Goal: Use online tool/utility: Utilize a website feature to perform a specific function

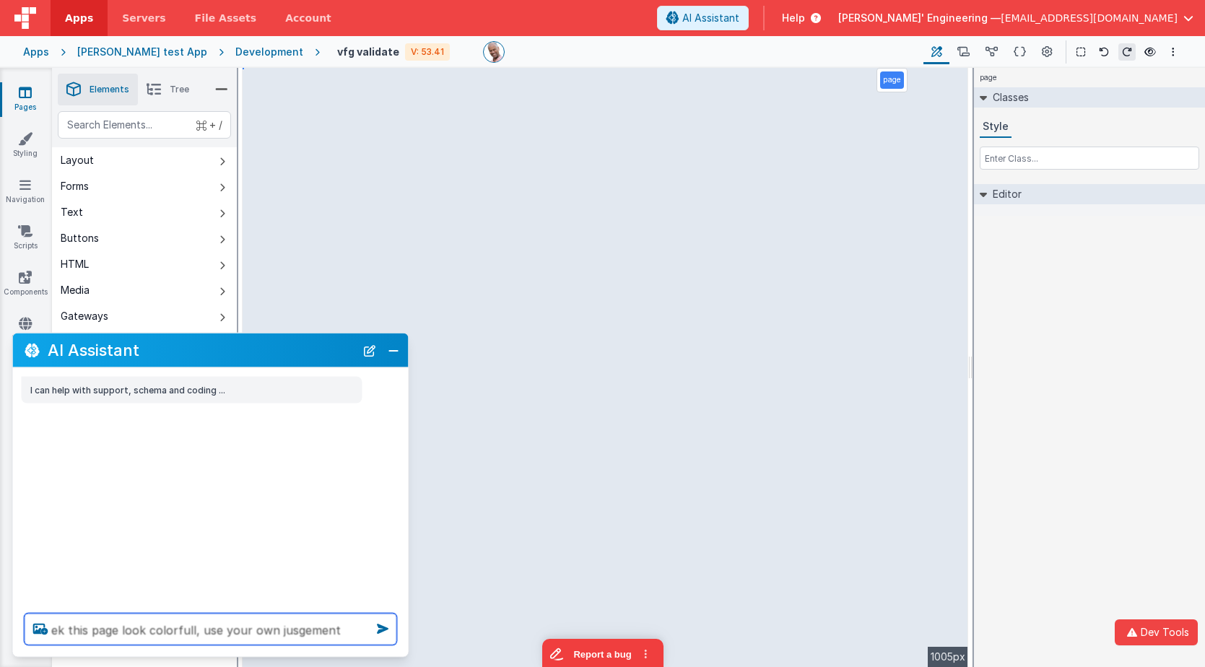
type textarea "ek this page look colorfull, use your own jusgement"
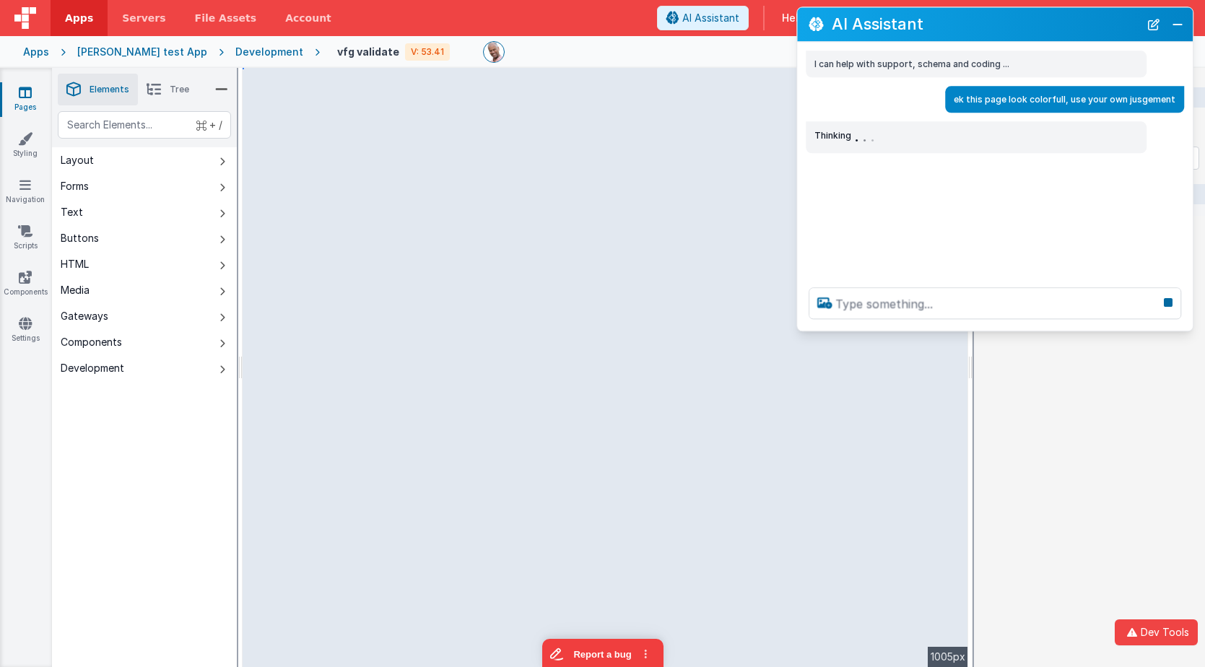
drag, startPoint x: 134, startPoint y: 349, endPoint x: 903, endPoint y: 25, distance: 833.9
click at [903, 25] on h2 "AI Assistant" at bounding box center [986, 24] width 308 height 17
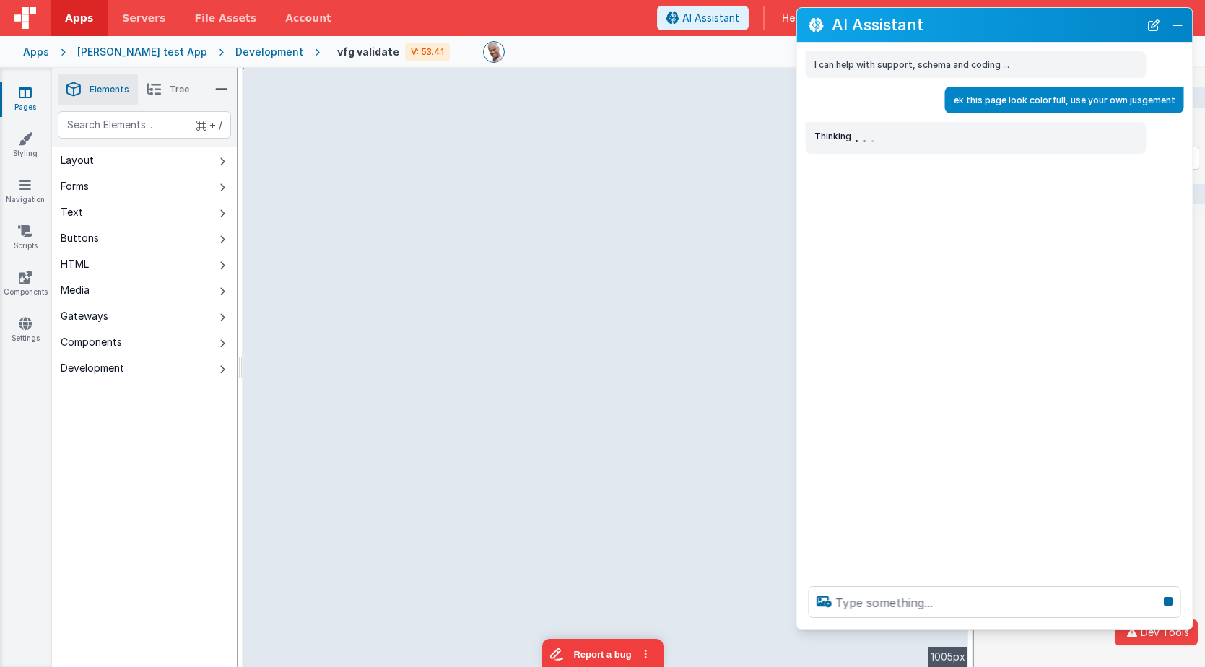
drag, startPoint x: 965, startPoint y: 333, endPoint x: 962, endPoint y: 631, distance: 298.2
click at [962, 631] on section "Pages Styling Navigation Scripts Components Settings Saved Builder Page Schema …" at bounding box center [602, 367] width 1205 height 599
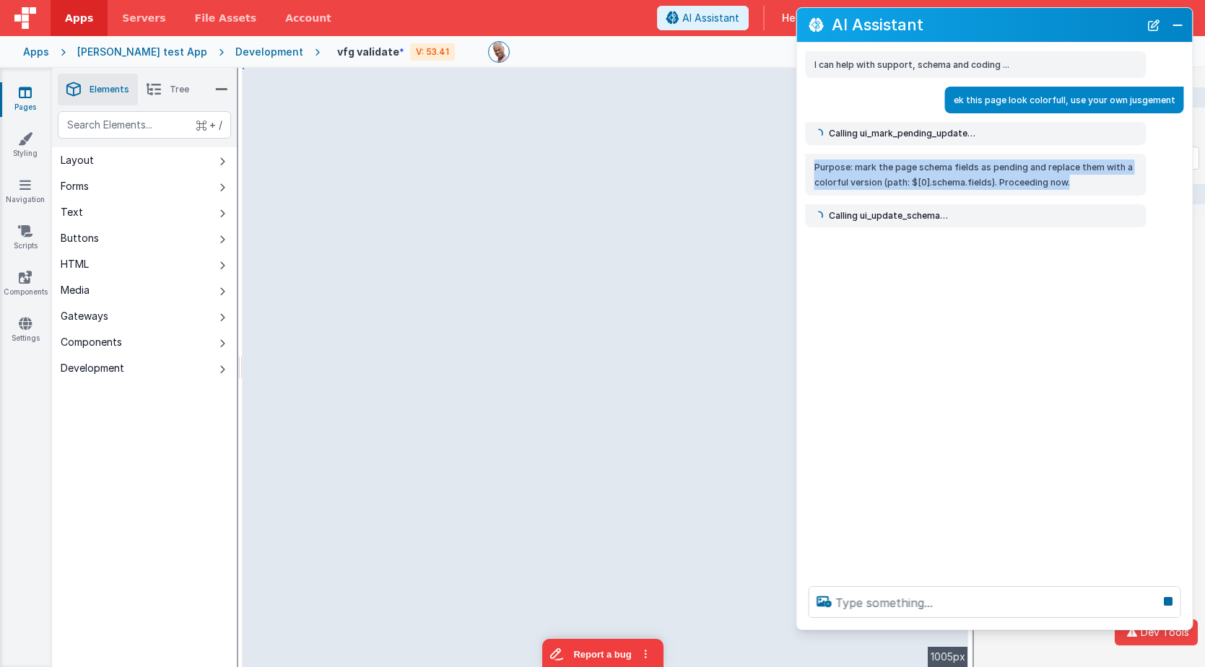
drag, startPoint x: 1074, startPoint y: 183, endPoint x: 904, endPoint y: 159, distance: 172.2
click at [904, 160] on p "Purpose: mark the page schema fields as pending and replace them with a colorfu…" at bounding box center [976, 175] width 323 height 30
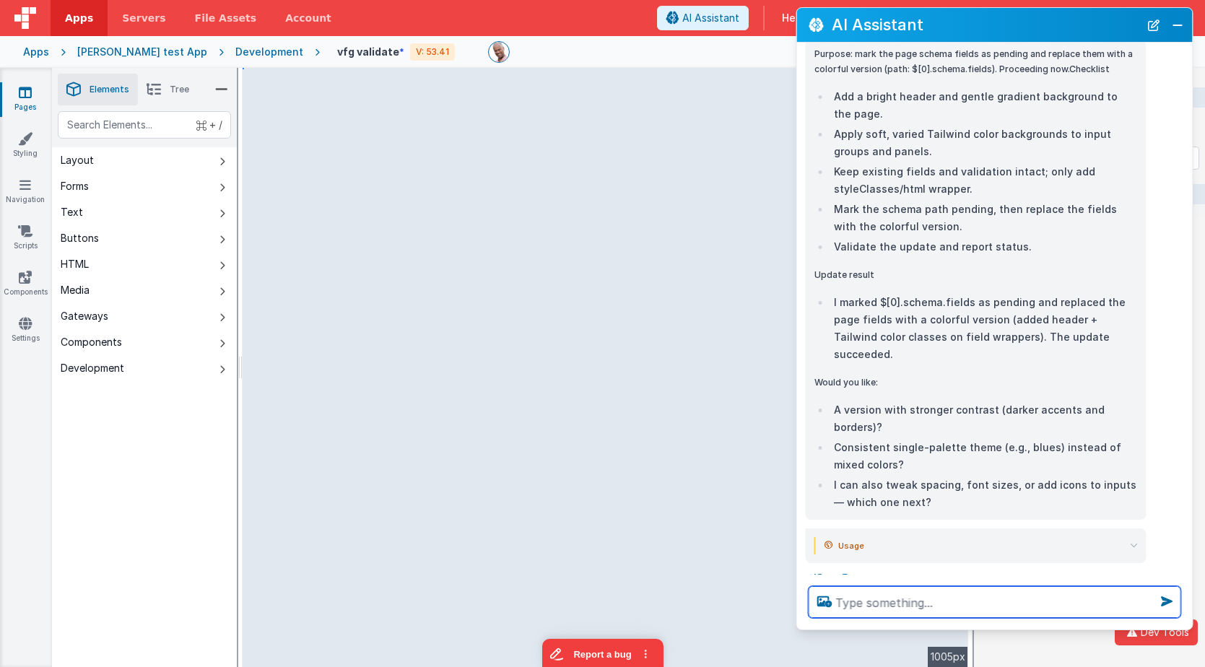
scroll to position [490, 0]
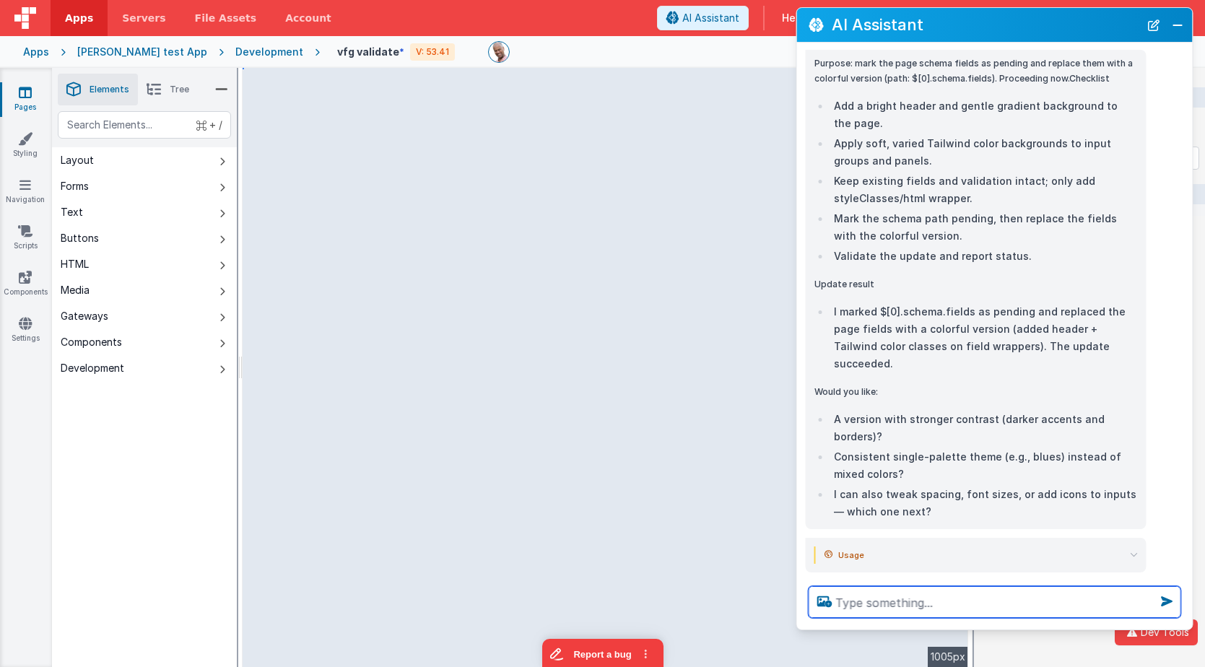
click at [885, 609] on textarea at bounding box center [995, 602] width 373 height 32
type textarea "what part of use your judgement didnt you get"
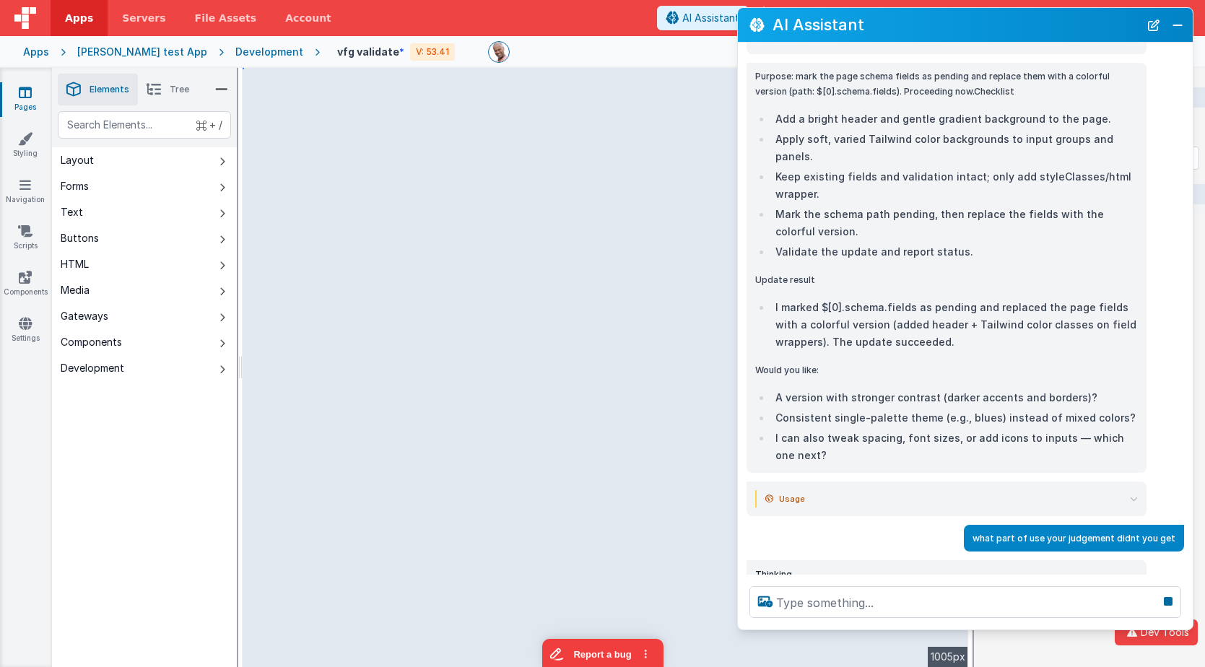
scroll to position [395, 0]
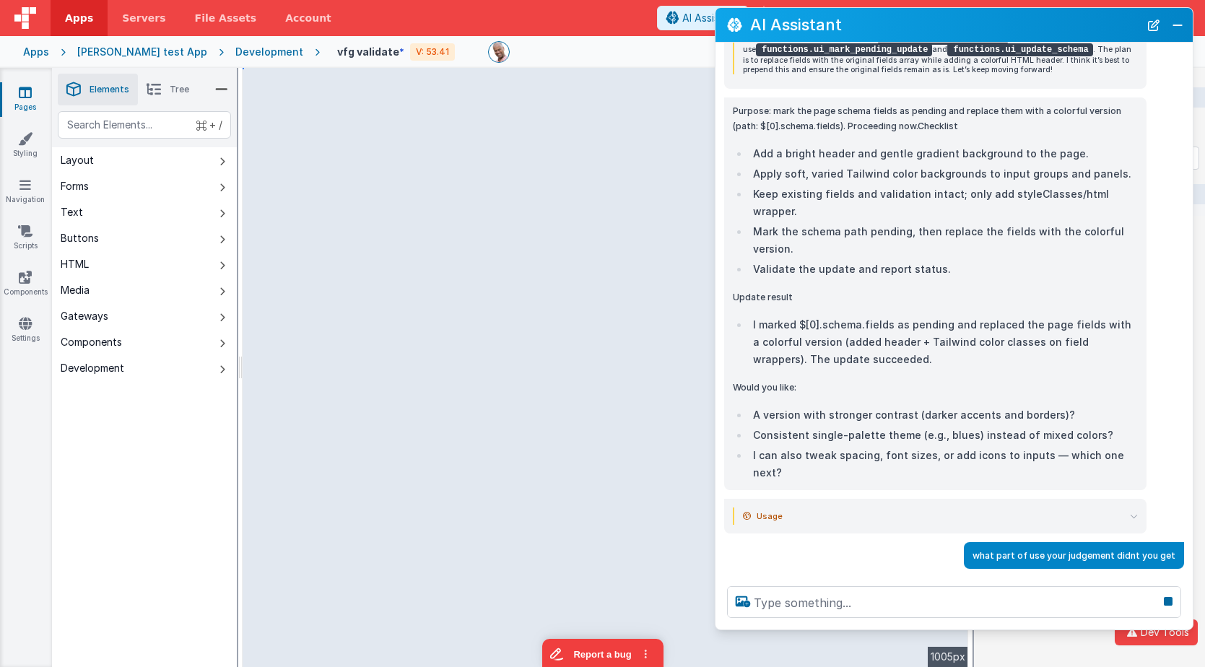
drag, startPoint x: 799, startPoint y: 474, endPoint x: 726, endPoint y: 466, distance: 74.1
click at [718, 499] on div "Usage input_tokens 17,140 input_tokens_details.cached_tokens 3,968 output_token…" at bounding box center [954, 516] width 477 height 35
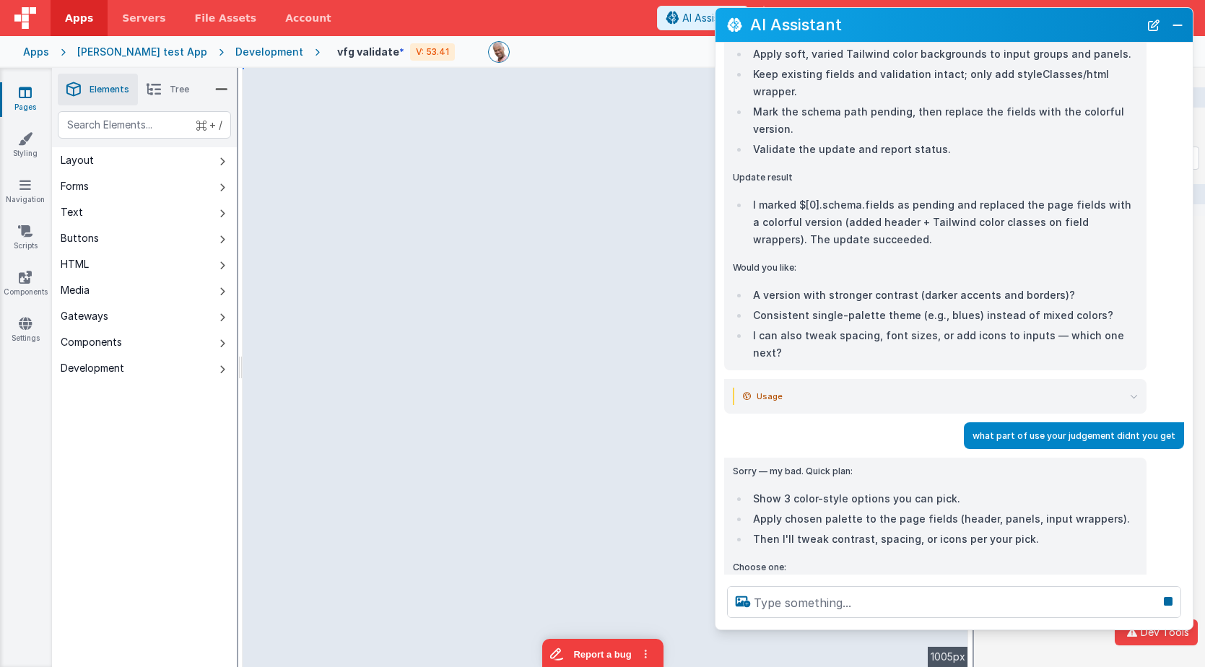
scroll to position [542, 0]
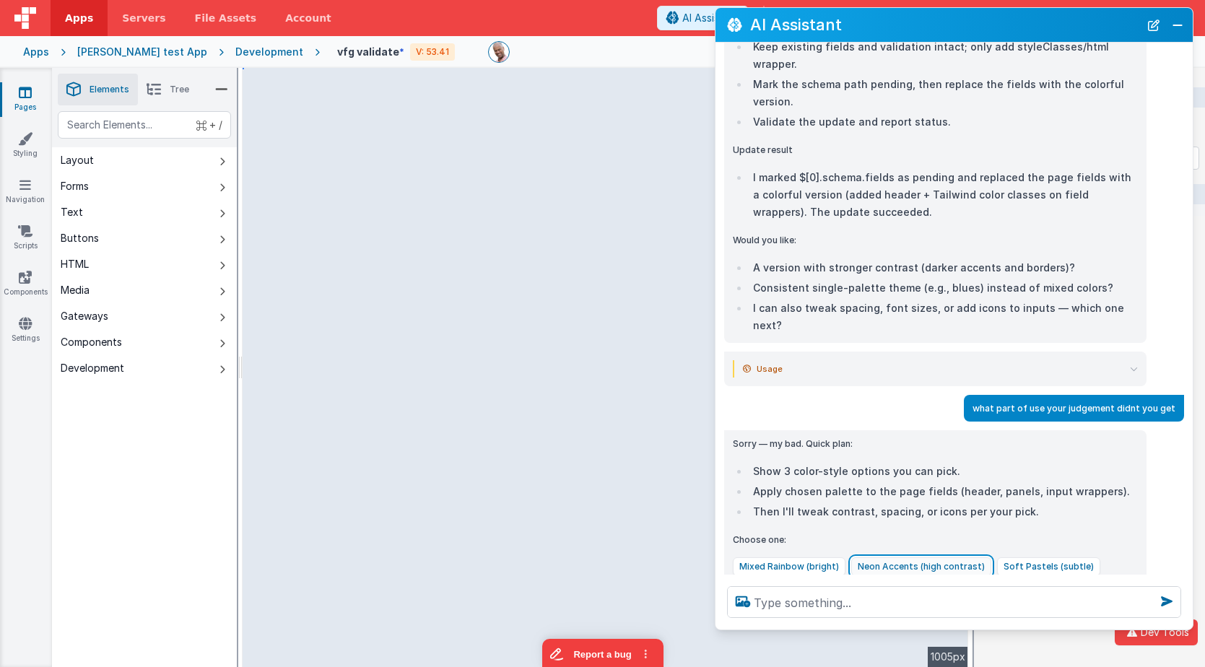
click at [914, 557] on button "Neon Accents (high contrast)" at bounding box center [921, 566] width 140 height 19
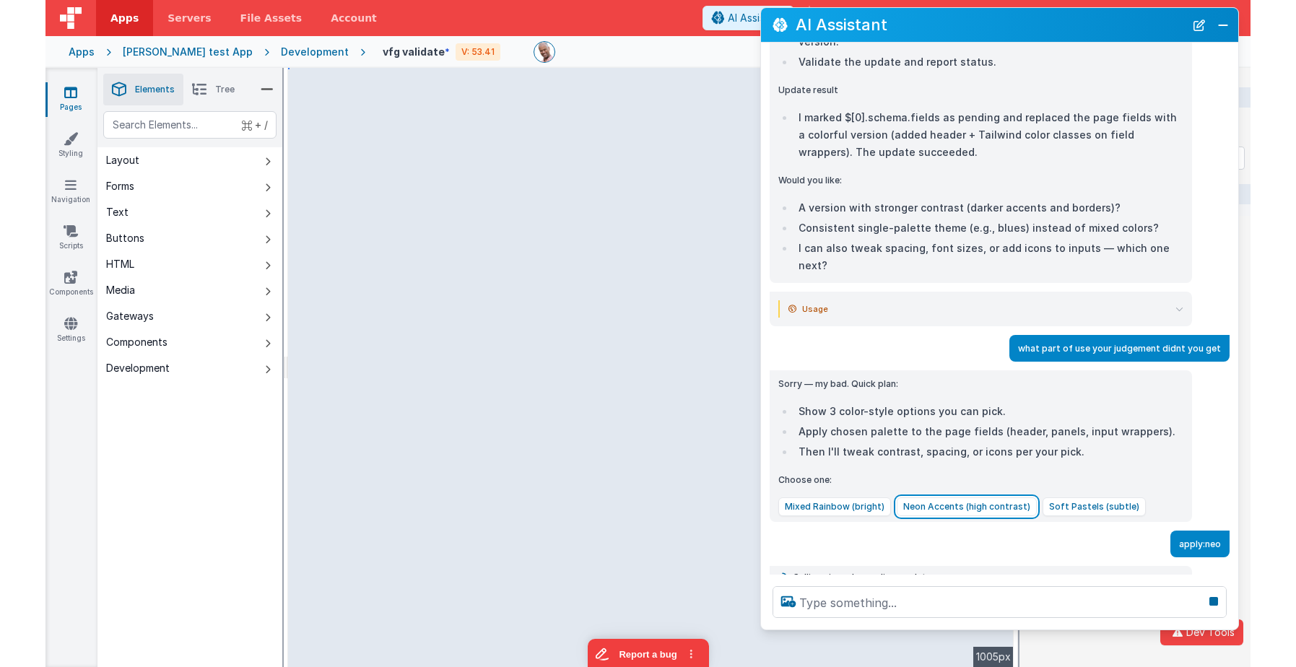
scroll to position [614, 0]
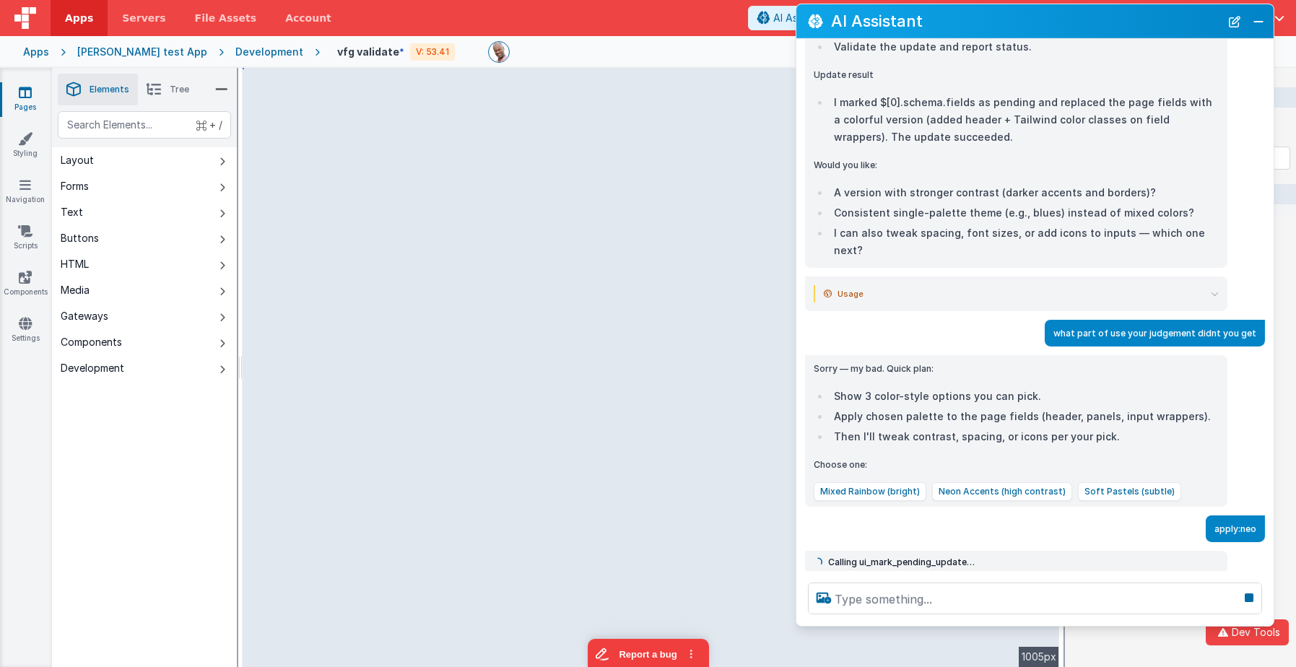
drag, startPoint x: 973, startPoint y: 32, endPoint x: 1053, endPoint y: 29, distance: 80.2
click at [1053, 29] on h2 "AI Assistant" at bounding box center [1025, 20] width 389 height 17
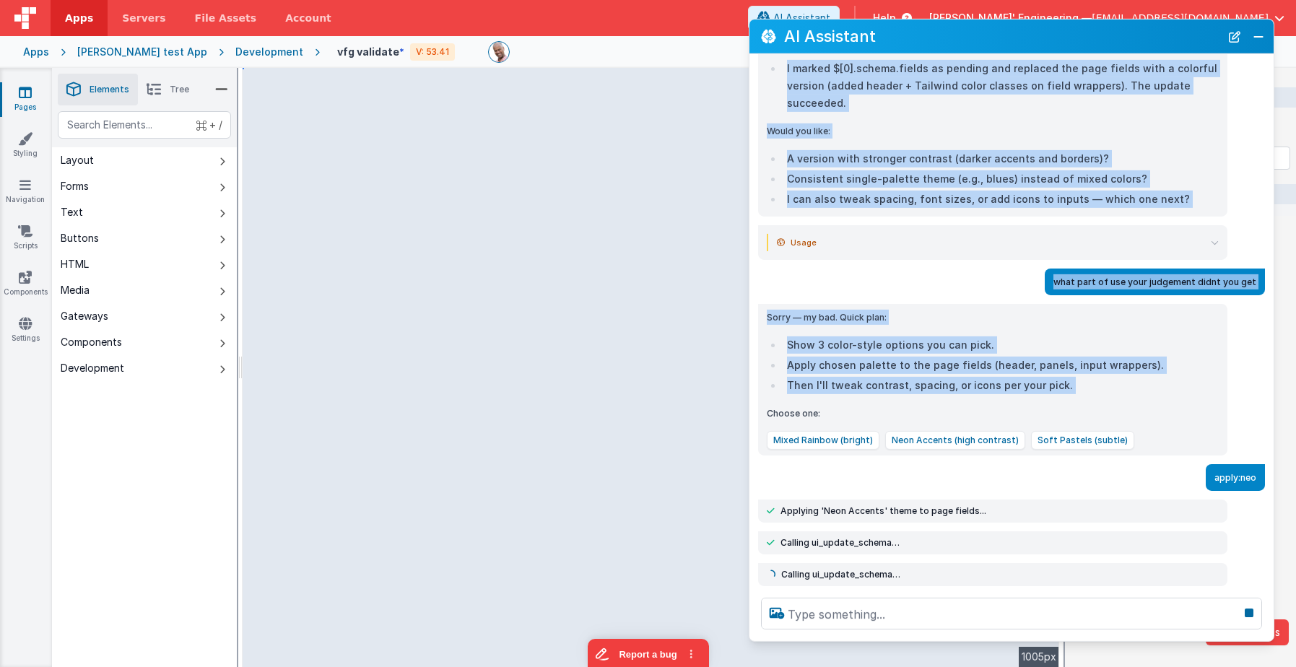
scroll to position [583, 0]
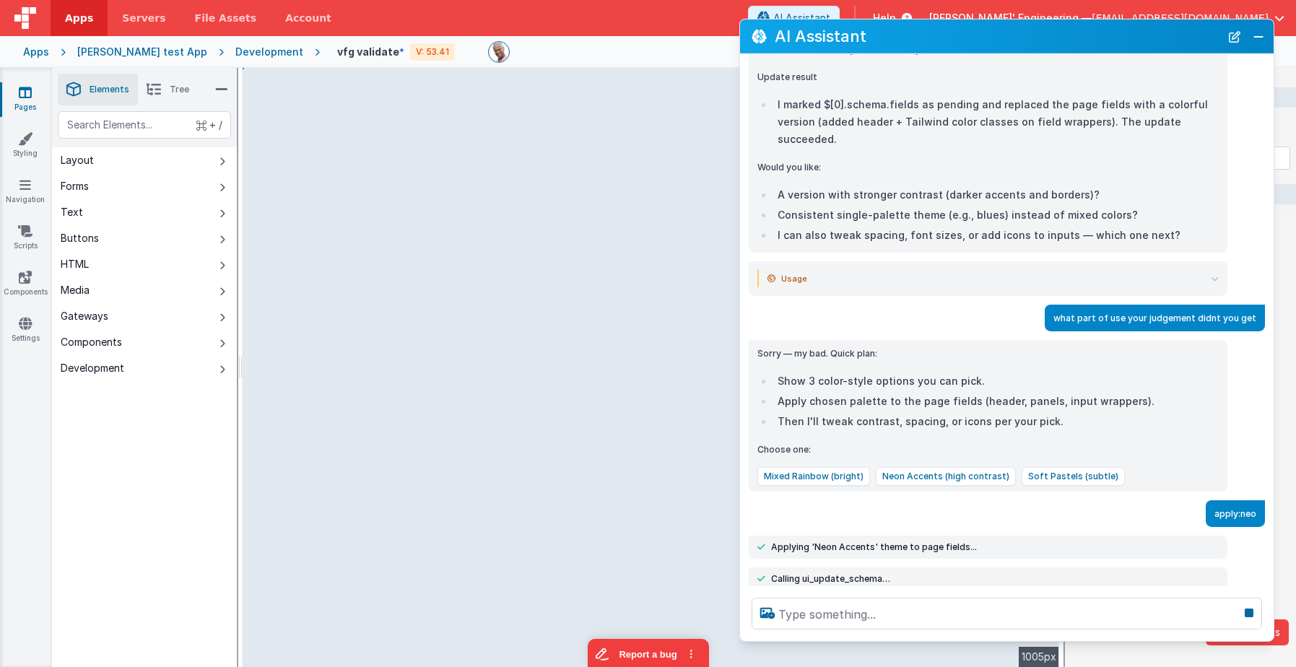
drag, startPoint x: 798, startPoint y: 404, endPoint x: 742, endPoint y: 401, distance: 56.4
click at [742, 401] on div "Sorry — my bad. Quick plan: Show 3 color-style options you can pick. Apply chos…" at bounding box center [1007, 416] width 534 height 152
click at [896, 500] on div "apply:neo" at bounding box center [1002, 513] width 525 height 27
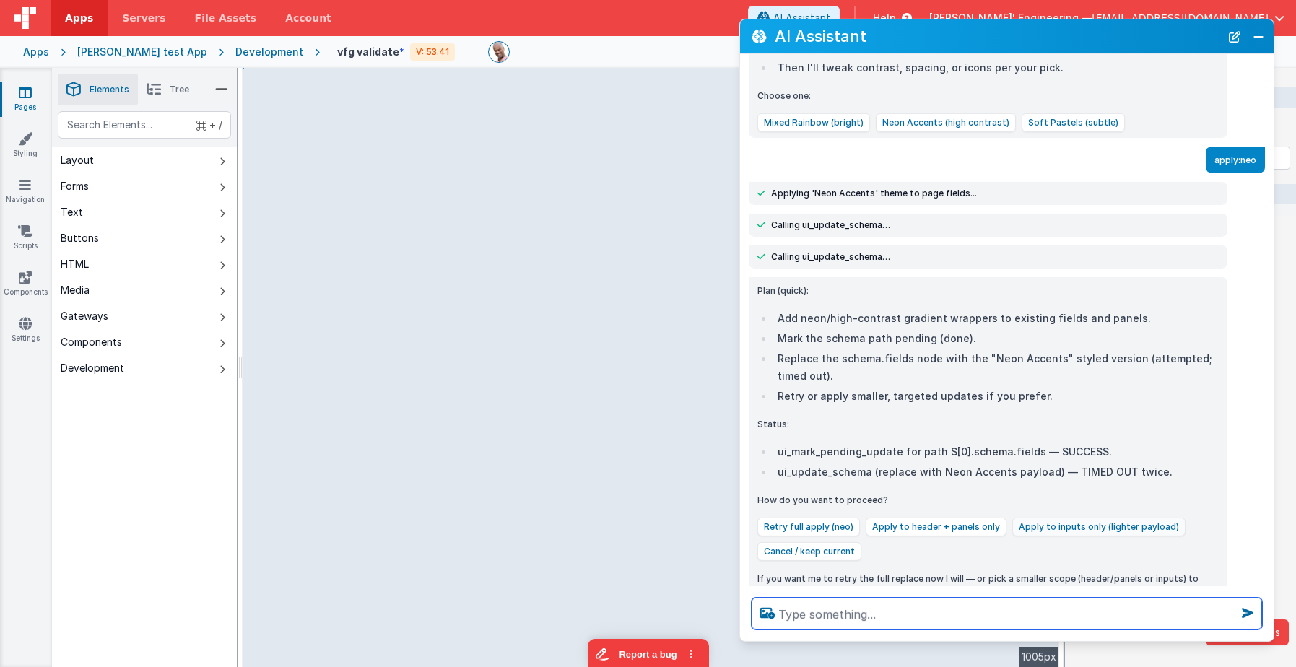
scroll to position [949, 0]
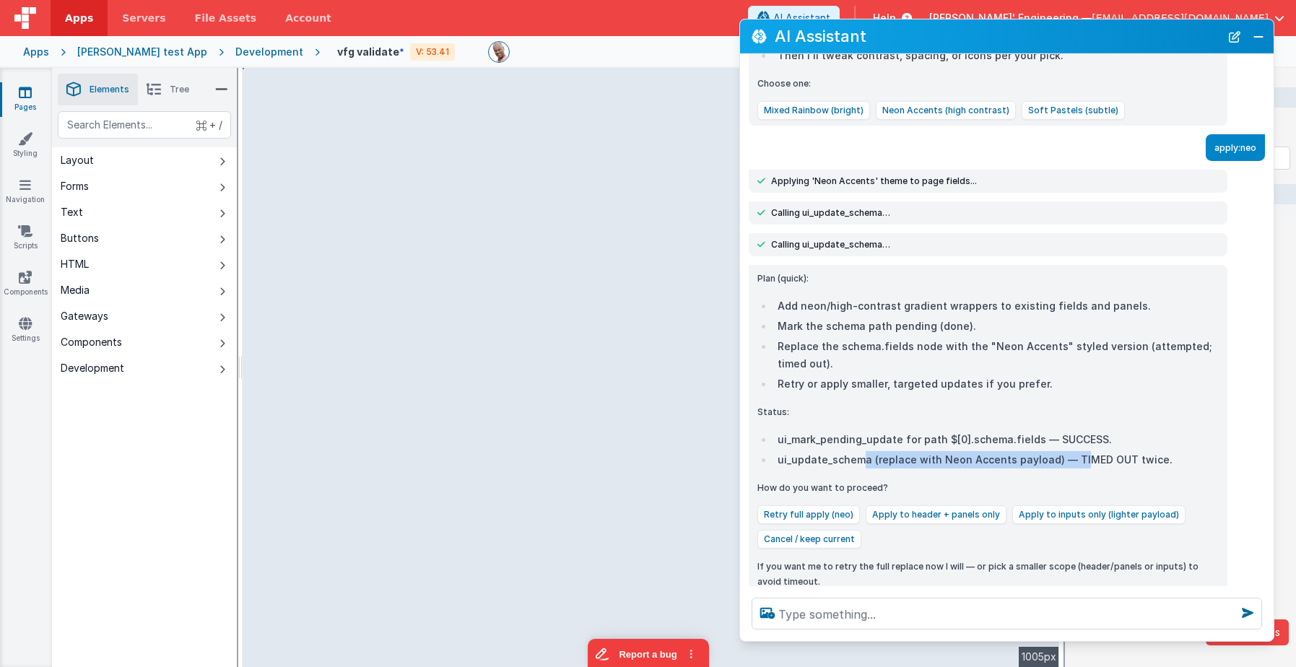
drag, startPoint x: 861, startPoint y: 426, endPoint x: 1074, endPoint y: 425, distance: 213.0
click at [1074, 451] on li "ui_update_schema (replace with Neon Accents payload) — TIMED OUT twice." at bounding box center [996, 459] width 446 height 17
click at [875, 436] on div "Plan (quick): Add neon/high-contrast gradient wrappers to existing fields and p…" at bounding box center [987, 430] width 461 height 318
drag, startPoint x: 779, startPoint y: 427, endPoint x: 874, endPoint y: 434, distance: 94.8
click at [872, 451] on li "ui_update_schema (replace with Neon Accents payload) — TIMED OUT twice." at bounding box center [996, 459] width 446 height 17
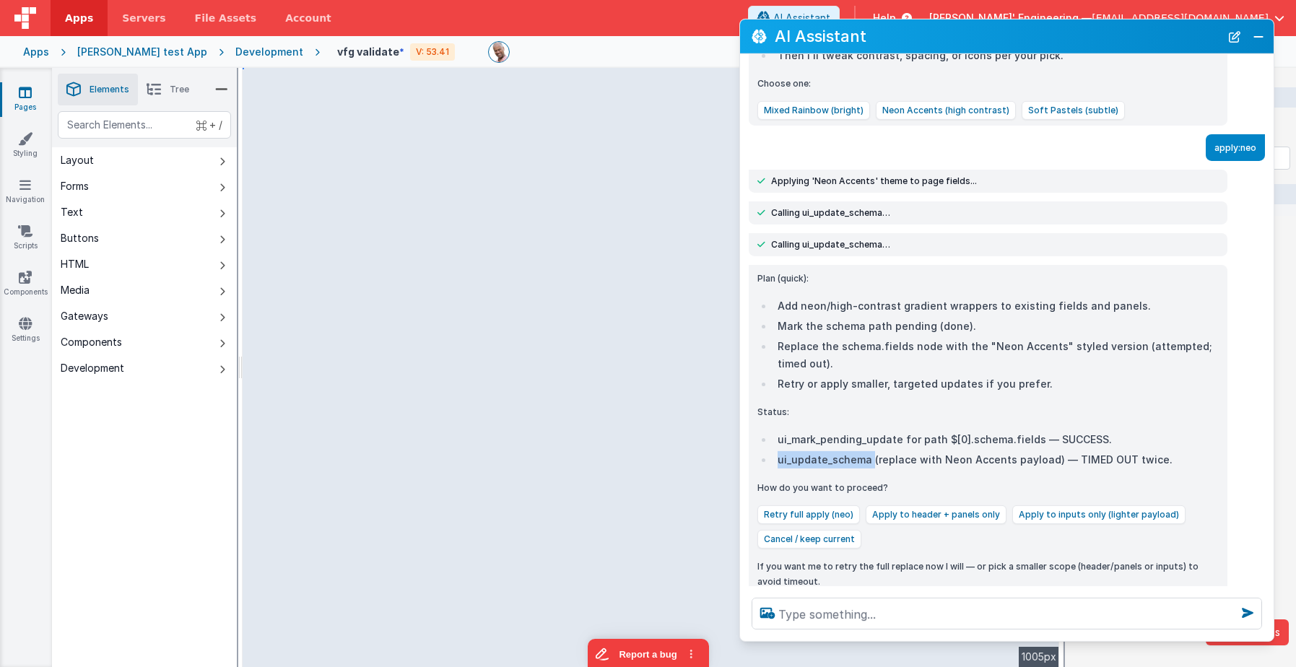
copy li "ui_update_schema"
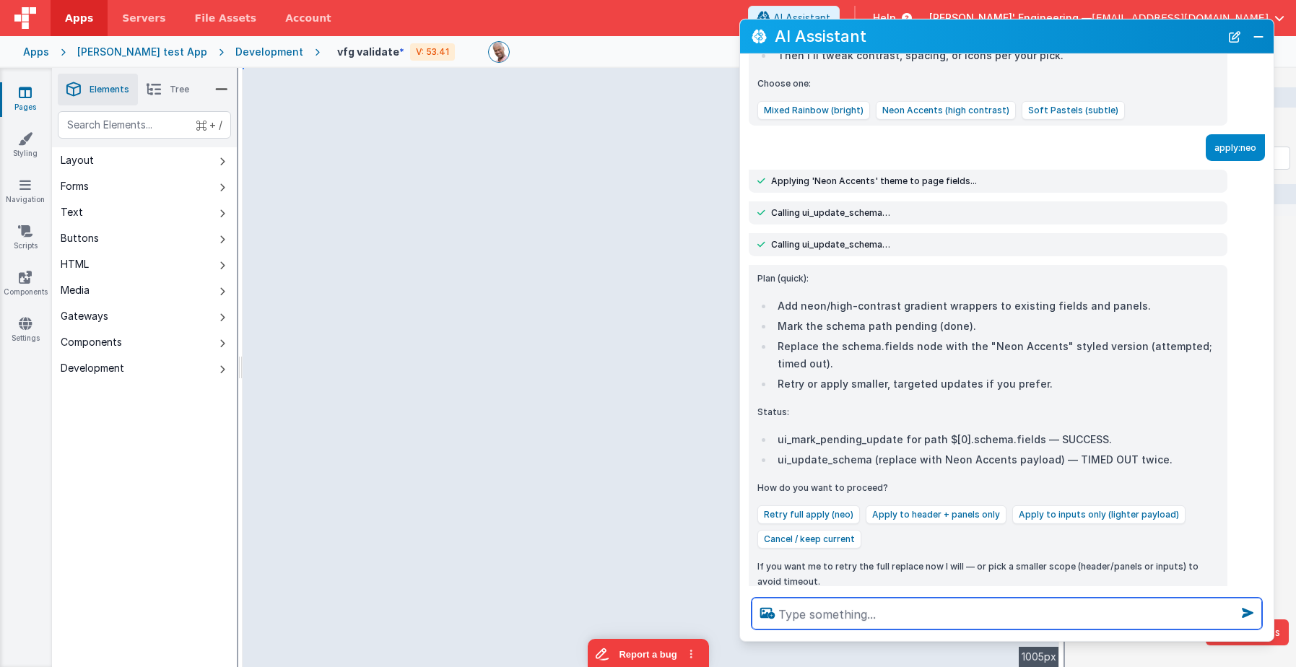
click at [797, 615] on textarea at bounding box center [1007, 614] width 511 height 32
paste textarea "ui_update_schema"
type textarea "what keys did pass to ui_update_schema"
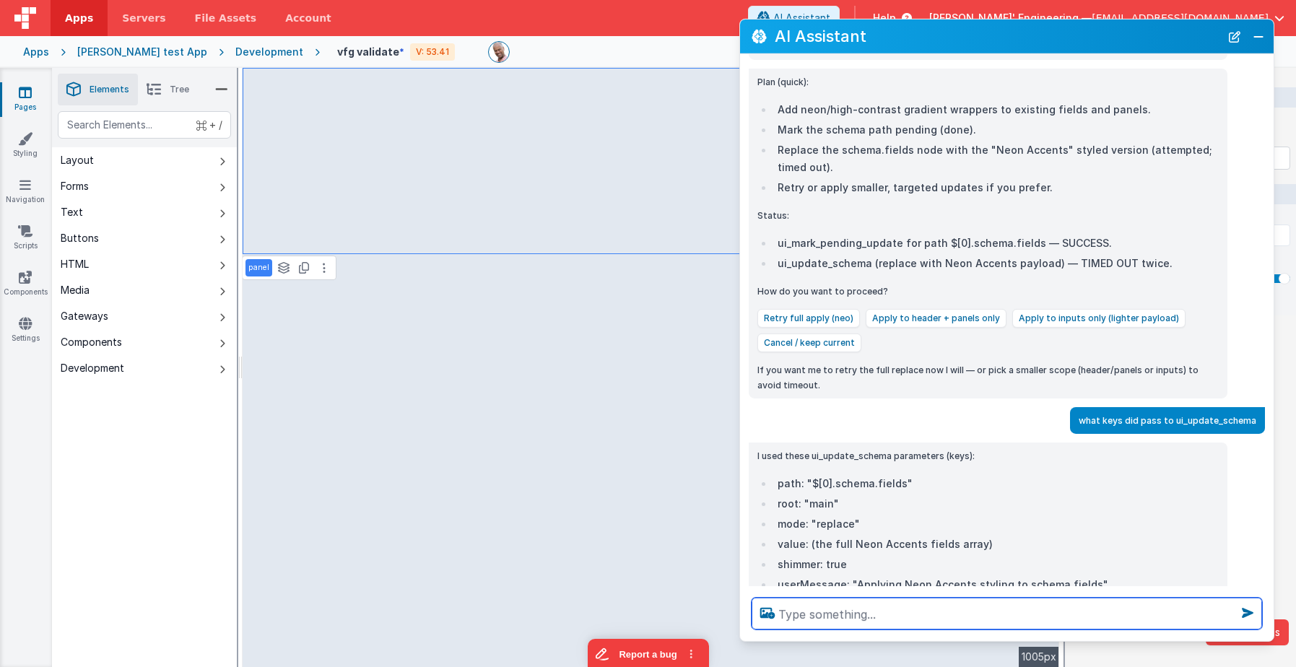
scroll to position [1152, 0]
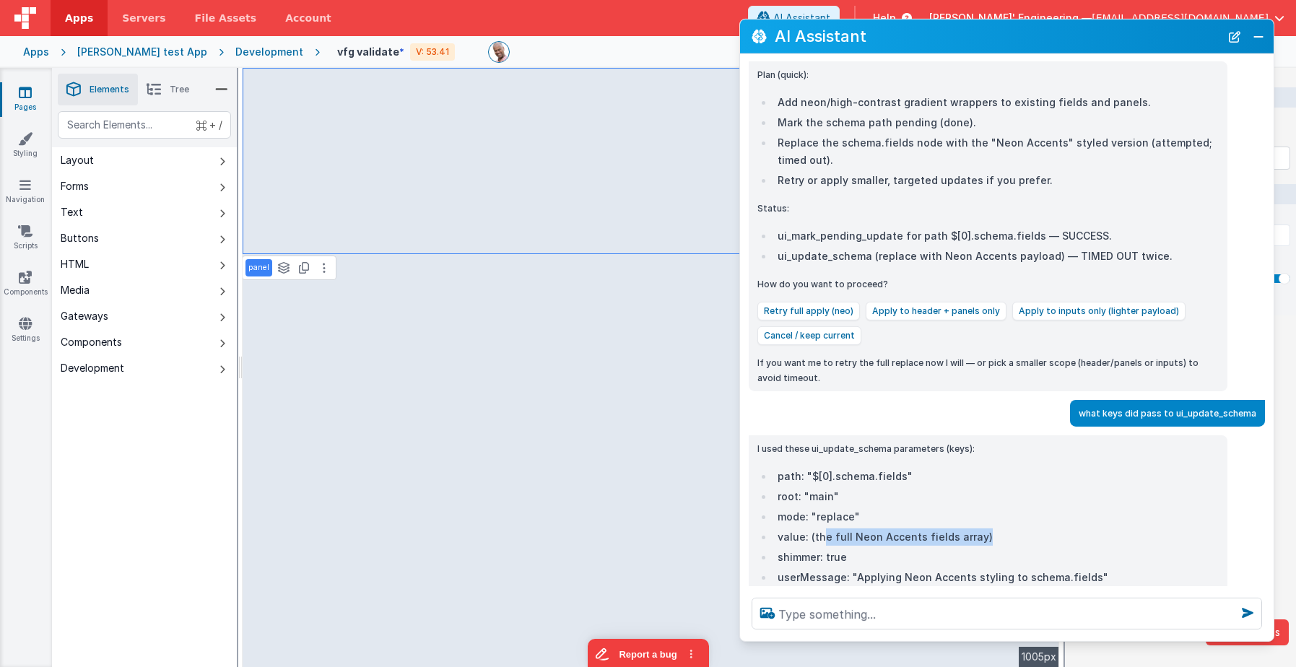
drag, startPoint x: 820, startPoint y: 501, endPoint x: 1030, endPoint y: 498, distance: 209.4
click at [1030, 529] on li "value: (the full Neon Accents fields array)" at bounding box center [996, 537] width 446 height 17
click at [1041, 569] on li "userMessage: "Applying Neon Accents styling to schema.fields"" at bounding box center [996, 577] width 446 height 17
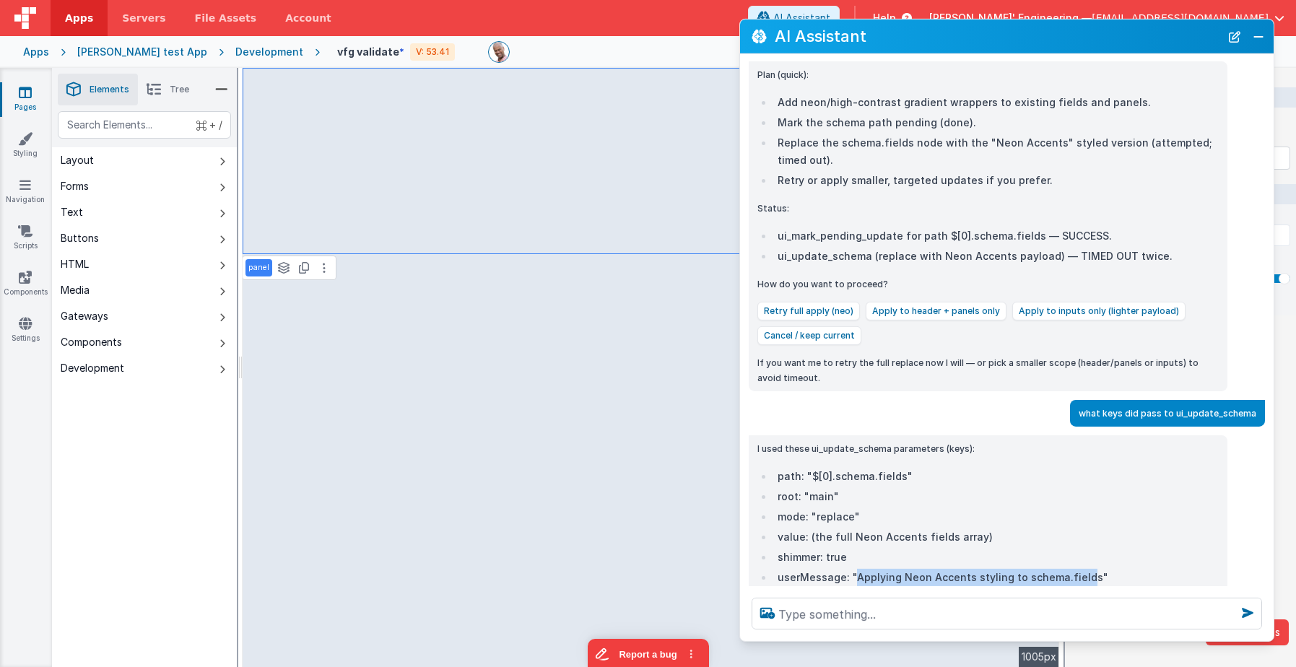
drag, startPoint x: 1081, startPoint y: 542, endPoint x: 854, endPoint y: 542, distance: 226.7
click at [854, 569] on li "userMessage: "Applying Neon Accents styling to schema.fields"" at bounding box center [996, 577] width 446 height 17
click at [1204, 35] on button "Close" at bounding box center [1258, 36] width 19 height 20
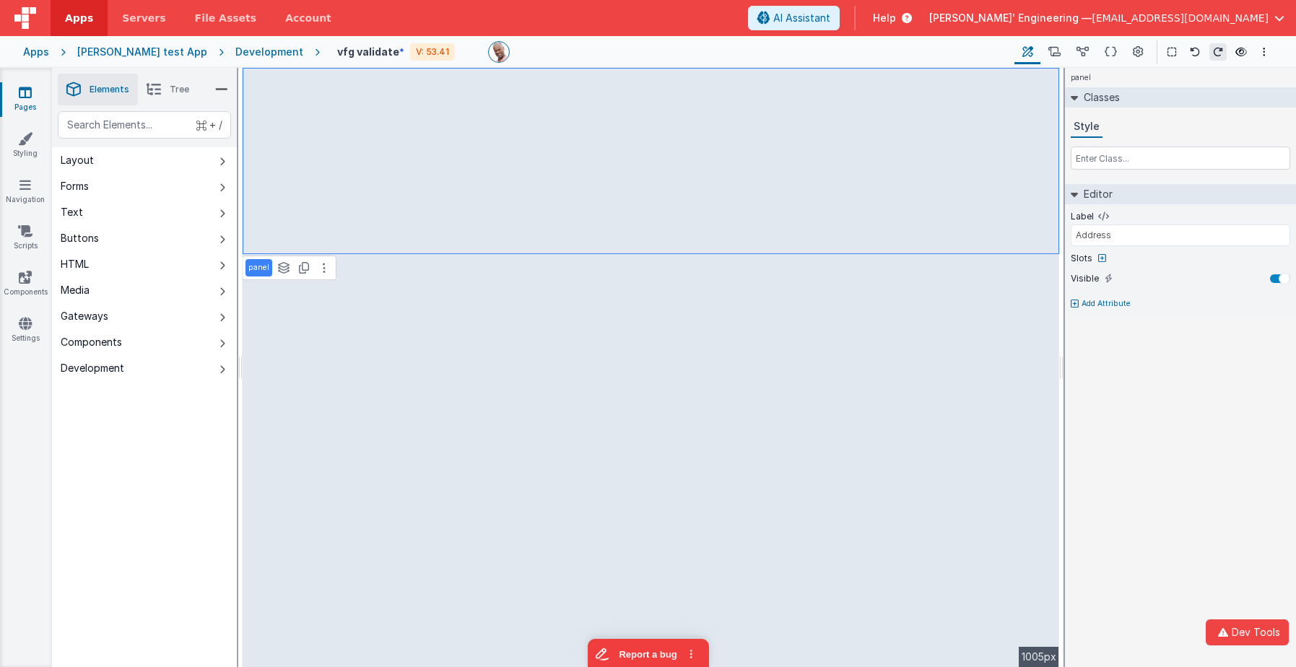
click at [256, 51] on div "Development" at bounding box center [269, 52] width 68 height 14
